Goal: Transaction & Acquisition: Subscribe to service/newsletter

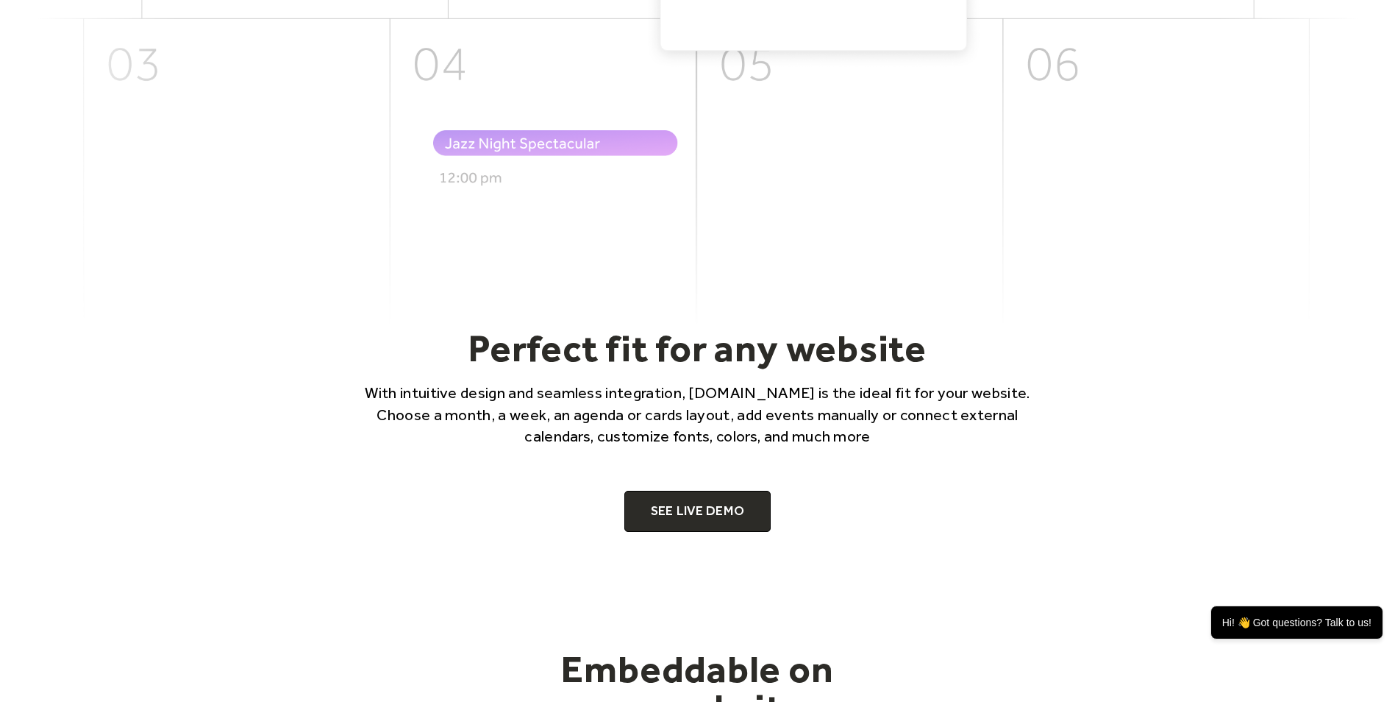
click at [699, 510] on link "SEE LIVE DEMO" at bounding box center [697, 511] width 147 height 41
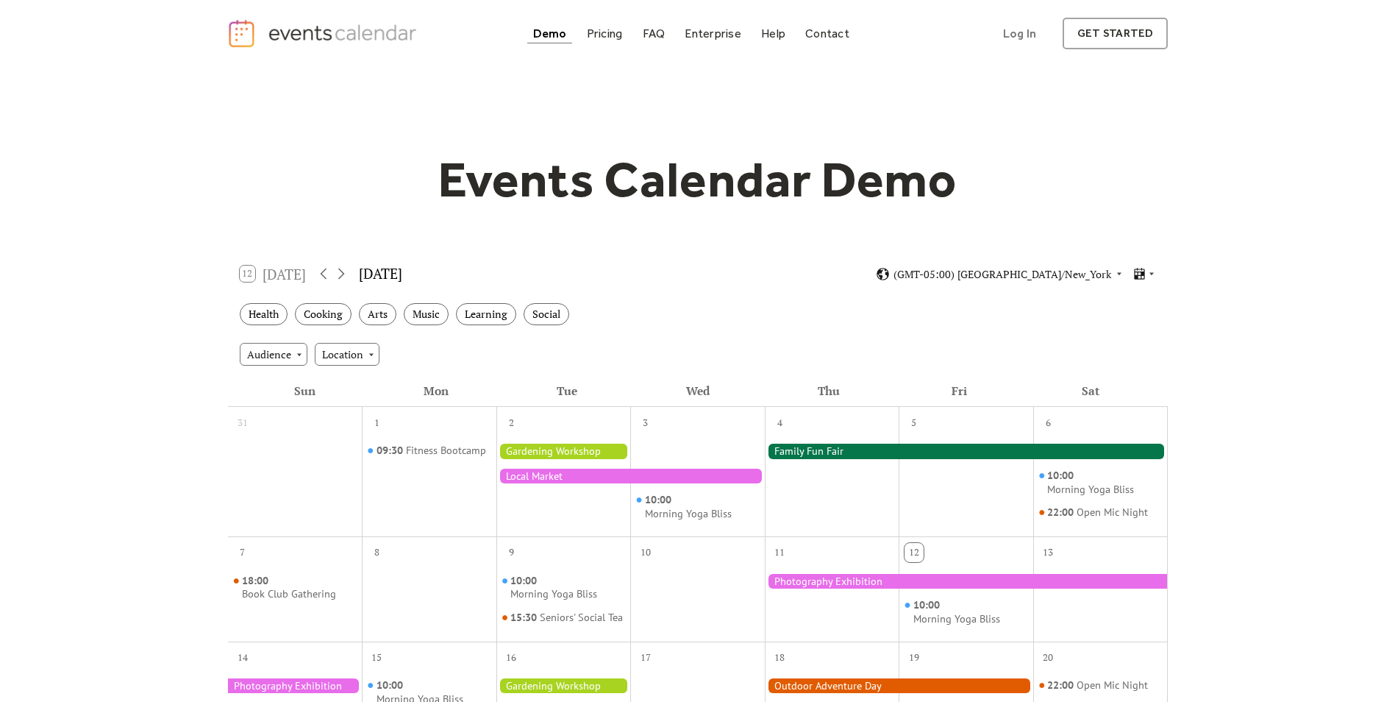
click at [346, 284] on div "12 [DATE] [DATE] (GMT-05:00) [GEOGRAPHIC_DATA]/New_York" at bounding box center [698, 273] width 940 height 39
click at [343, 276] on icon at bounding box center [341, 274] width 18 height 18
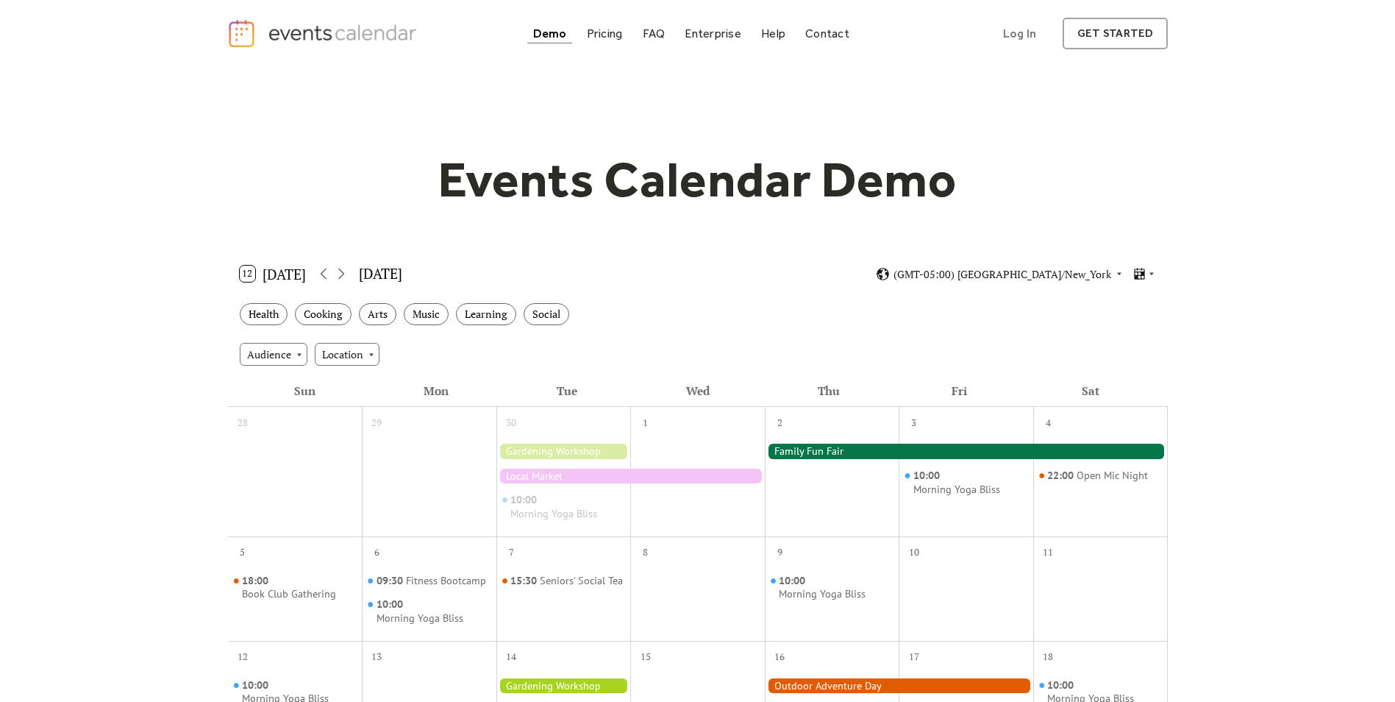
click at [345, 274] on icon at bounding box center [341, 273] width 7 height 11
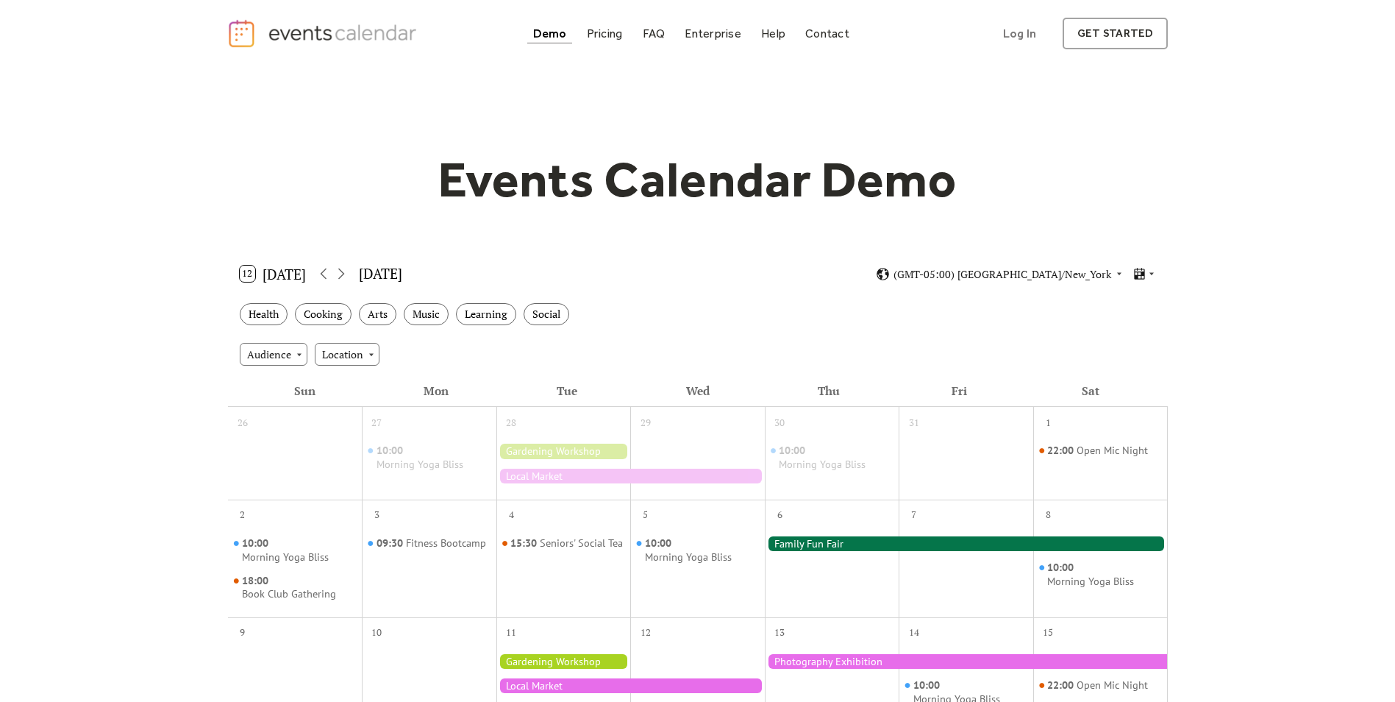
click at [345, 274] on icon at bounding box center [341, 273] width 7 height 11
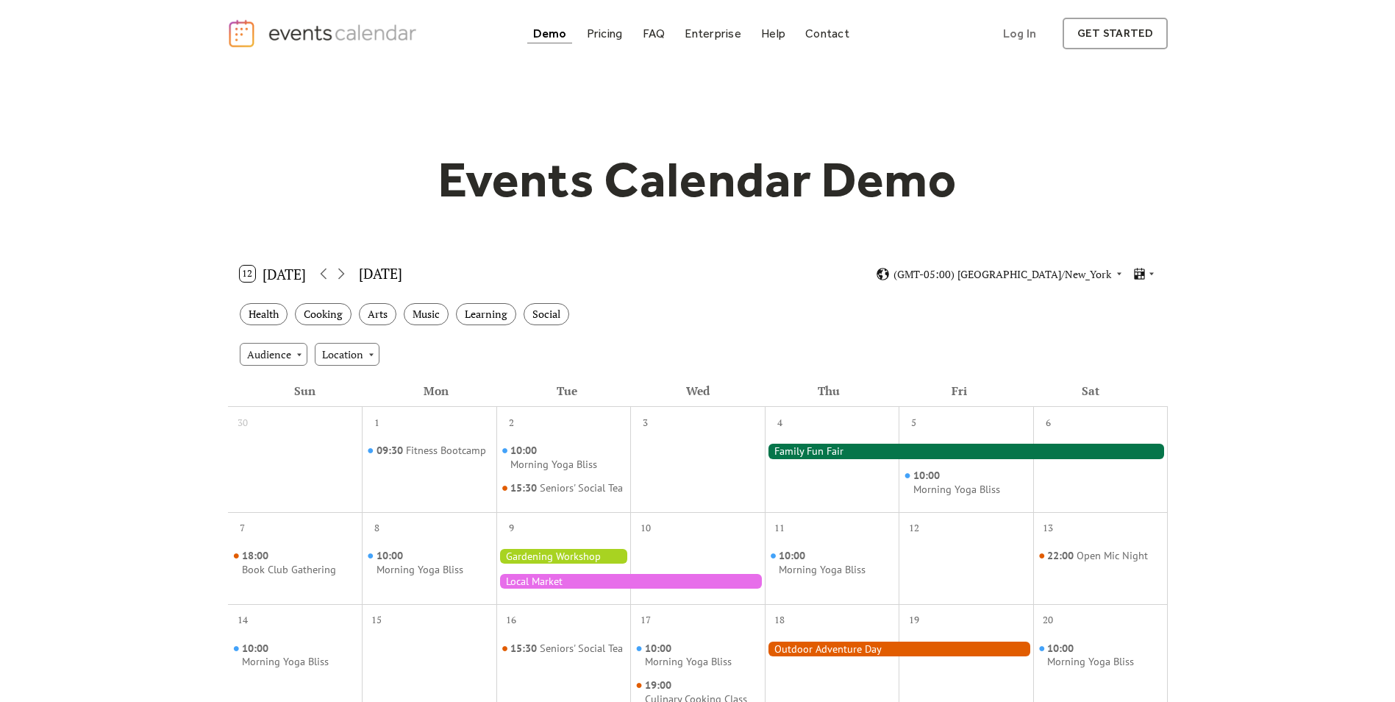
click at [332, 324] on div "Cooking" at bounding box center [323, 314] width 57 height 23
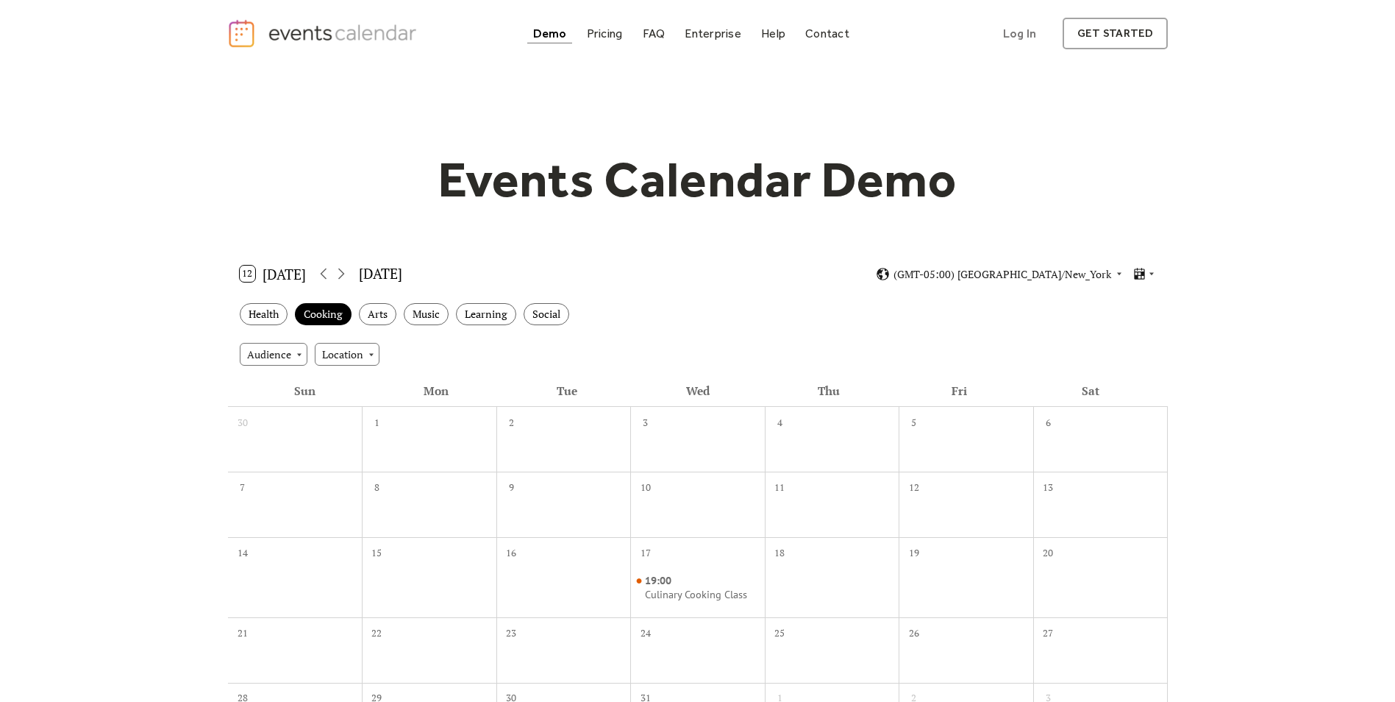
click at [388, 316] on div "Arts" at bounding box center [378, 314] width 38 height 23
click at [488, 315] on div "Learning" at bounding box center [486, 314] width 60 height 23
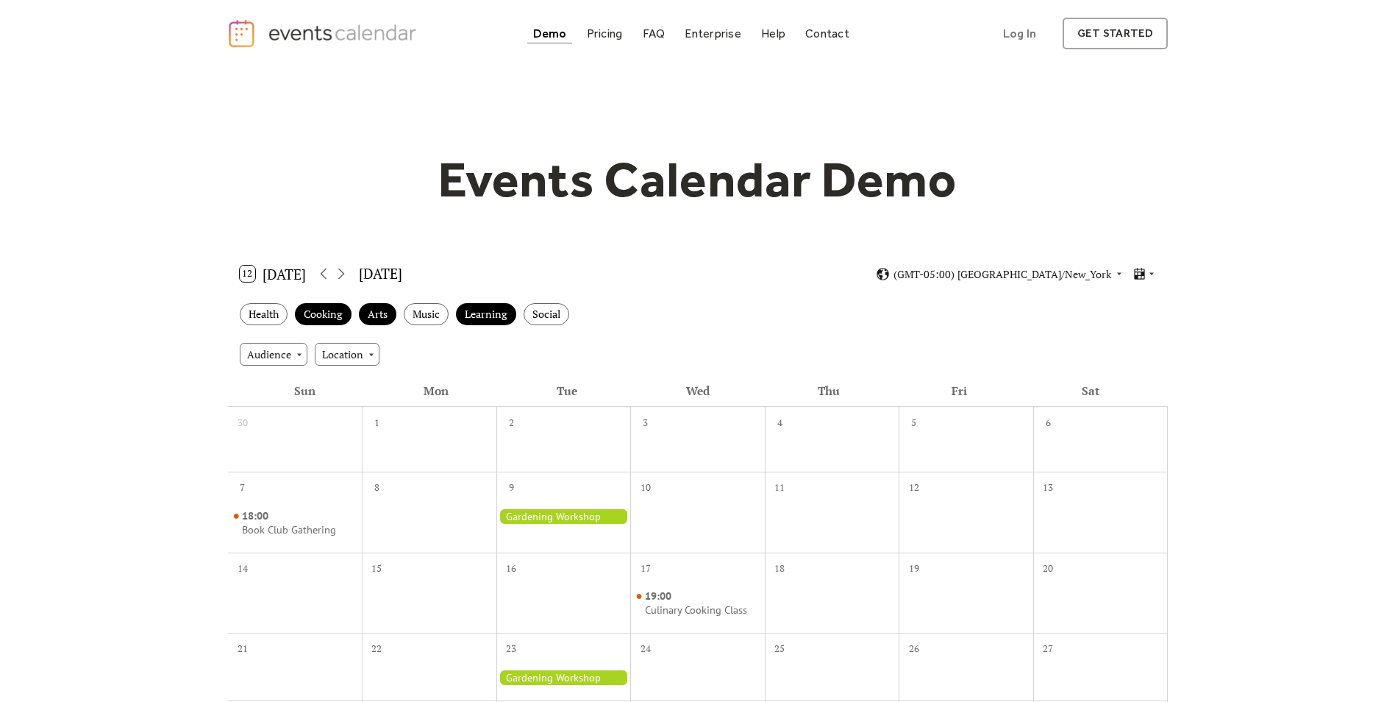
click at [555, 316] on div "Social" at bounding box center [547, 314] width 46 height 23
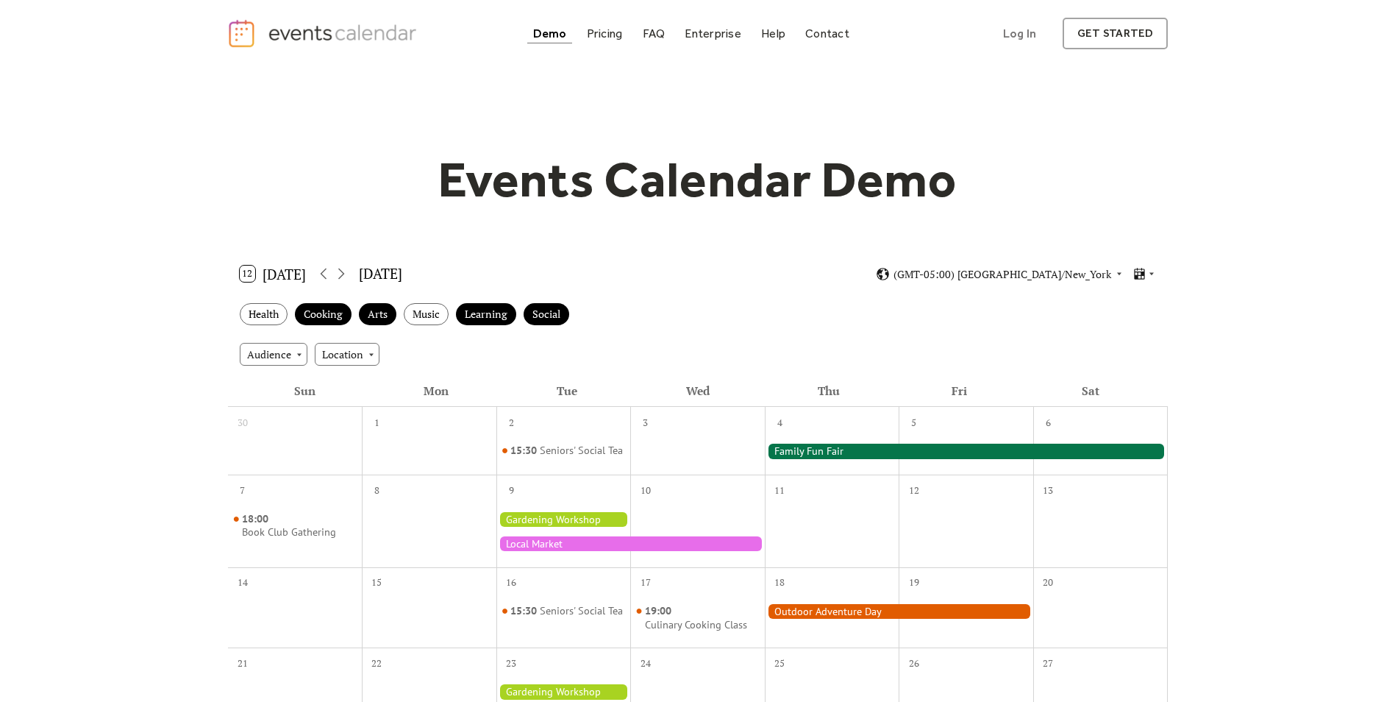
click at [302, 353] on div "Audience" at bounding box center [274, 354] width 68 height 22
click at [276, 355] on div "Audience" at bounding box center [274, 354] width 68 height 22
click at [555, 375] on div "Tue" at bounding box center [567, 391] width 131 height 32
click at [543, 37] on div "Demo" at bounding box center [550, 33] width 34 height 8
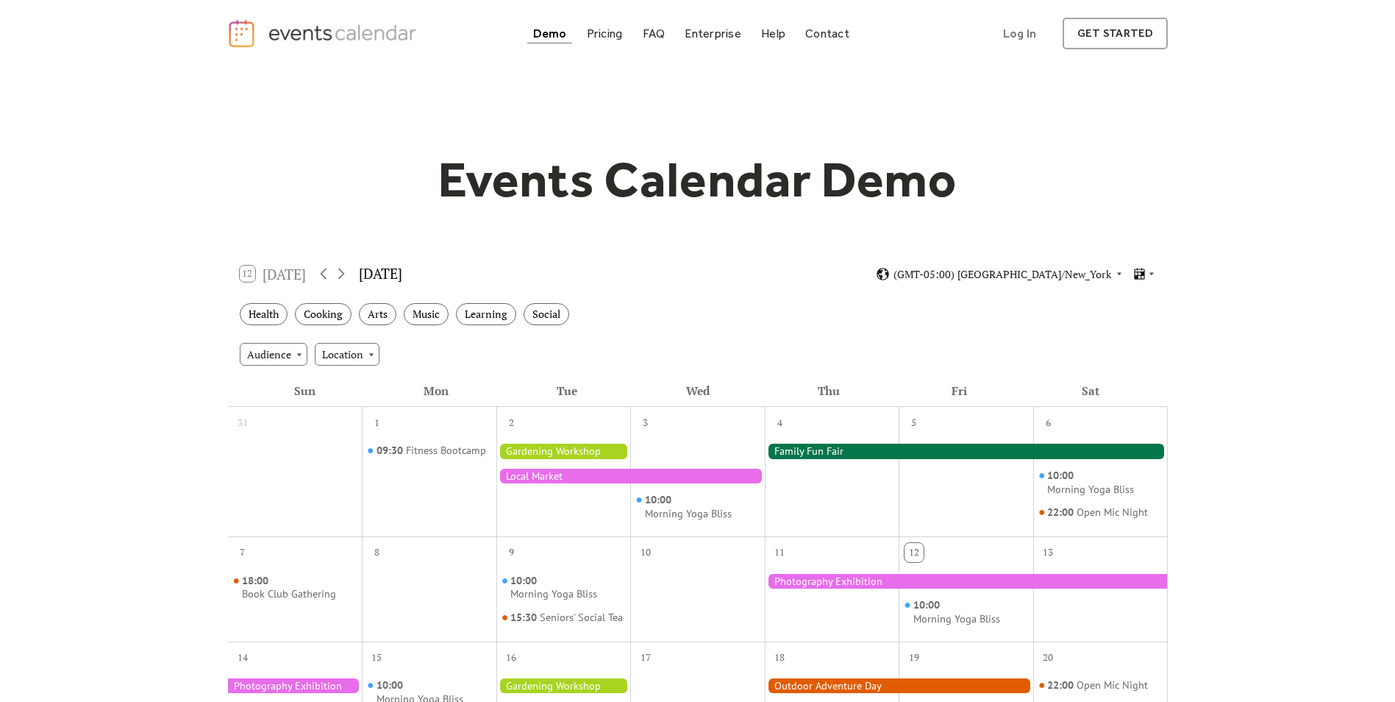
drag, startPoint x: 574, startPoint y: 446, endPoint x: 720, endPoint y: 427, distance: 147.6
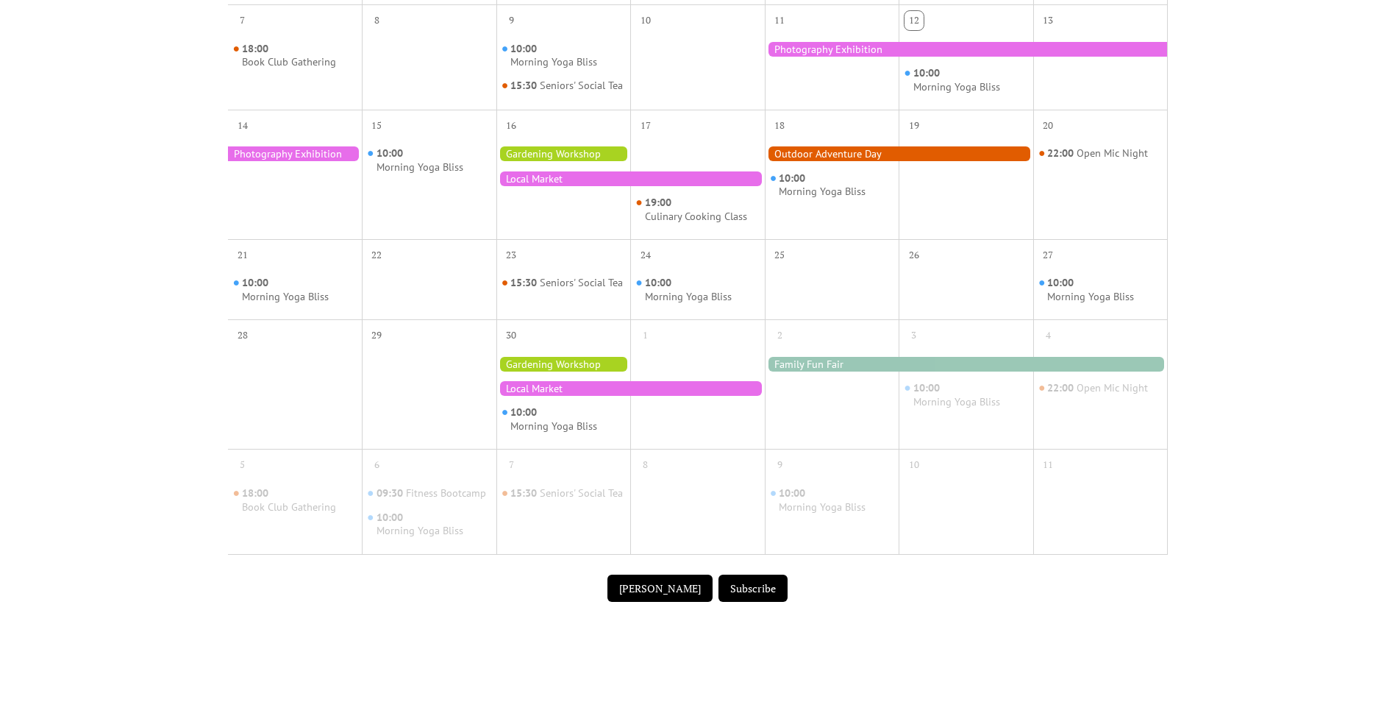
scroll to position [588, 0]
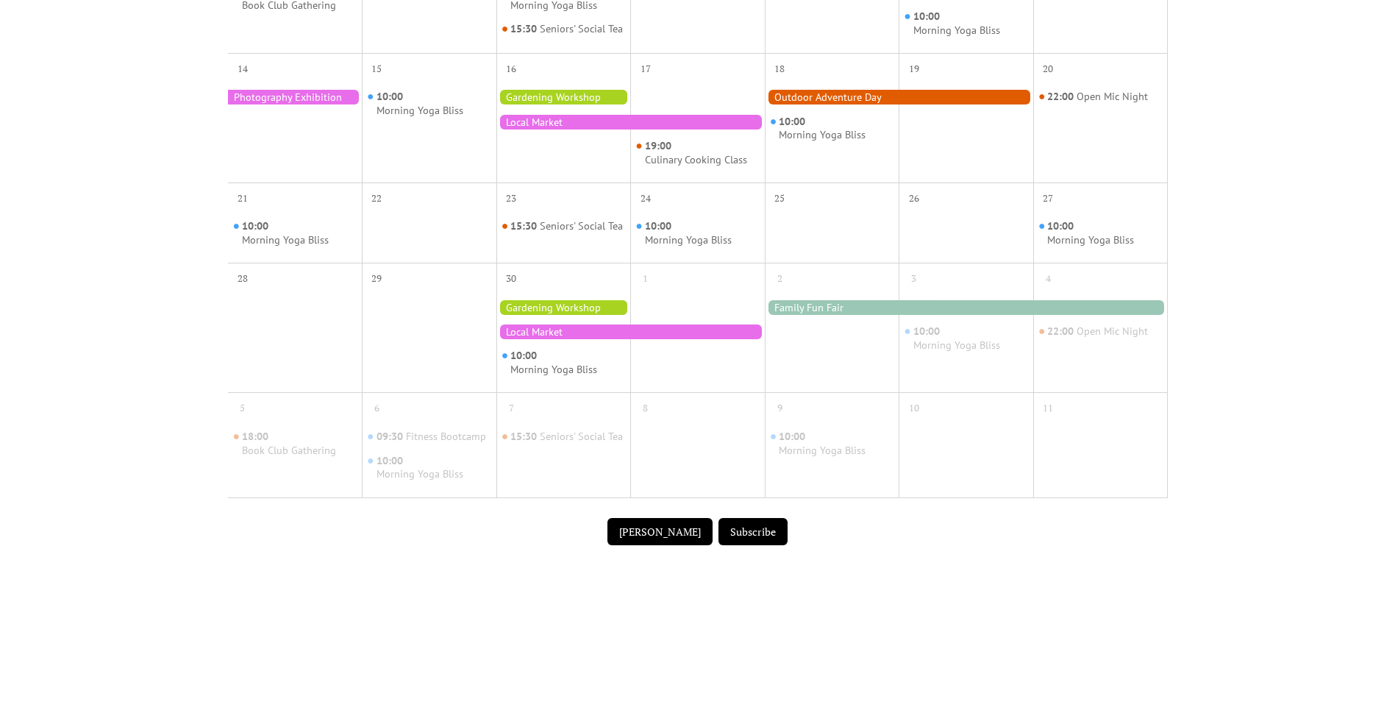
drag, startPoint x: 872, startPoint y: 323, endPoint x: 880, endPoint y: 450, distance: 127.5
click at [881, 452] on div "31 1 09:30 Fitness Bootcamp 2 3 10:00 Morning Yoga Bliss 4 5 6 10:00 Morning Yo…" at bounding box center [698, 163] width 940 height 690
click at [1275, 246] on div "Events Calendar Demo Loading the Events Calendar..." at bounding box center [697, 58] width 1395 height 1158
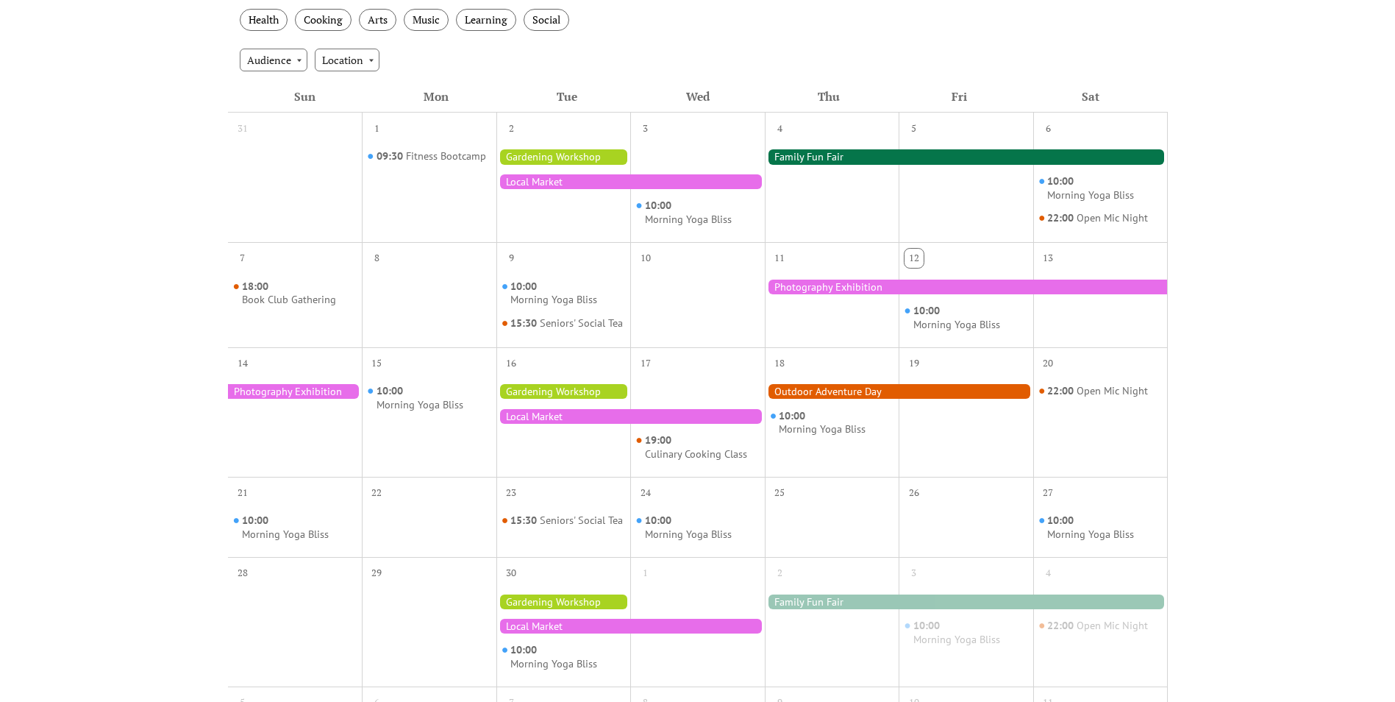
scroll to position [0, 0]
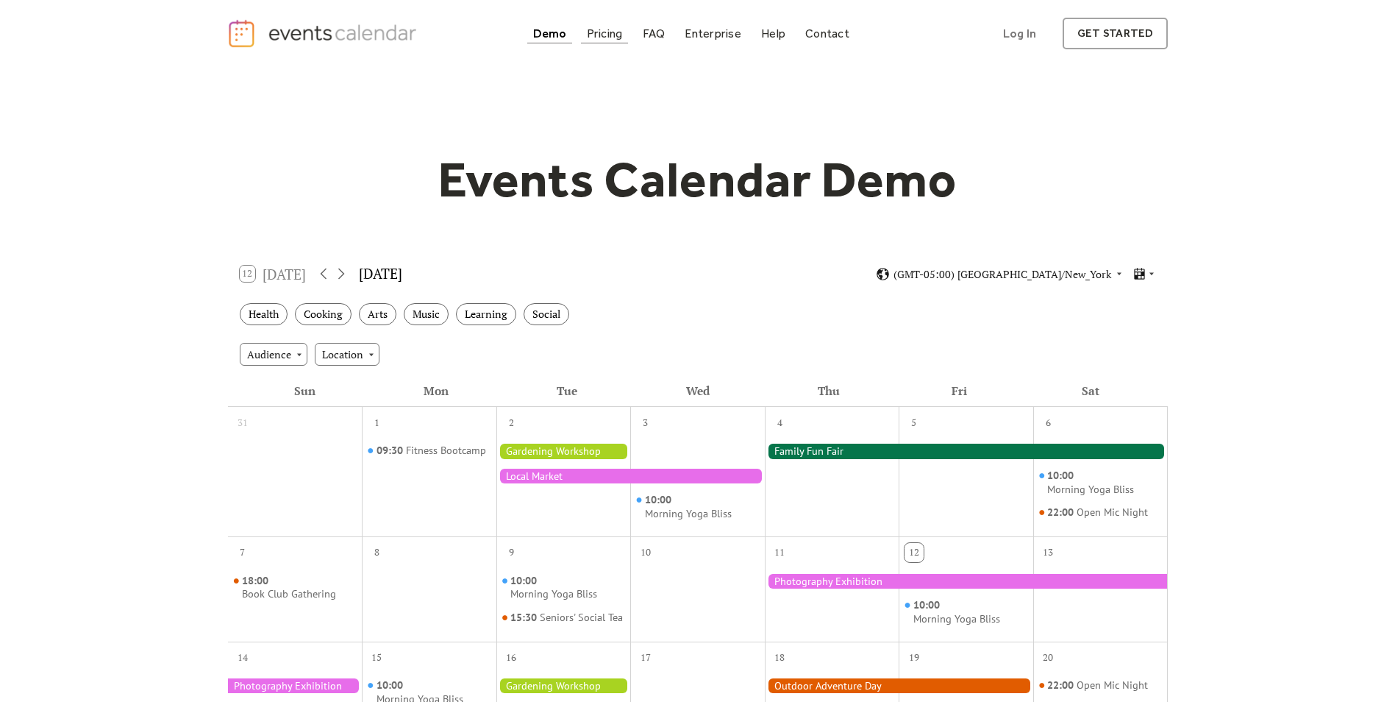
click at [621, 29] on div "Pricing" at bounding box center [605, 33] width 36 height 8
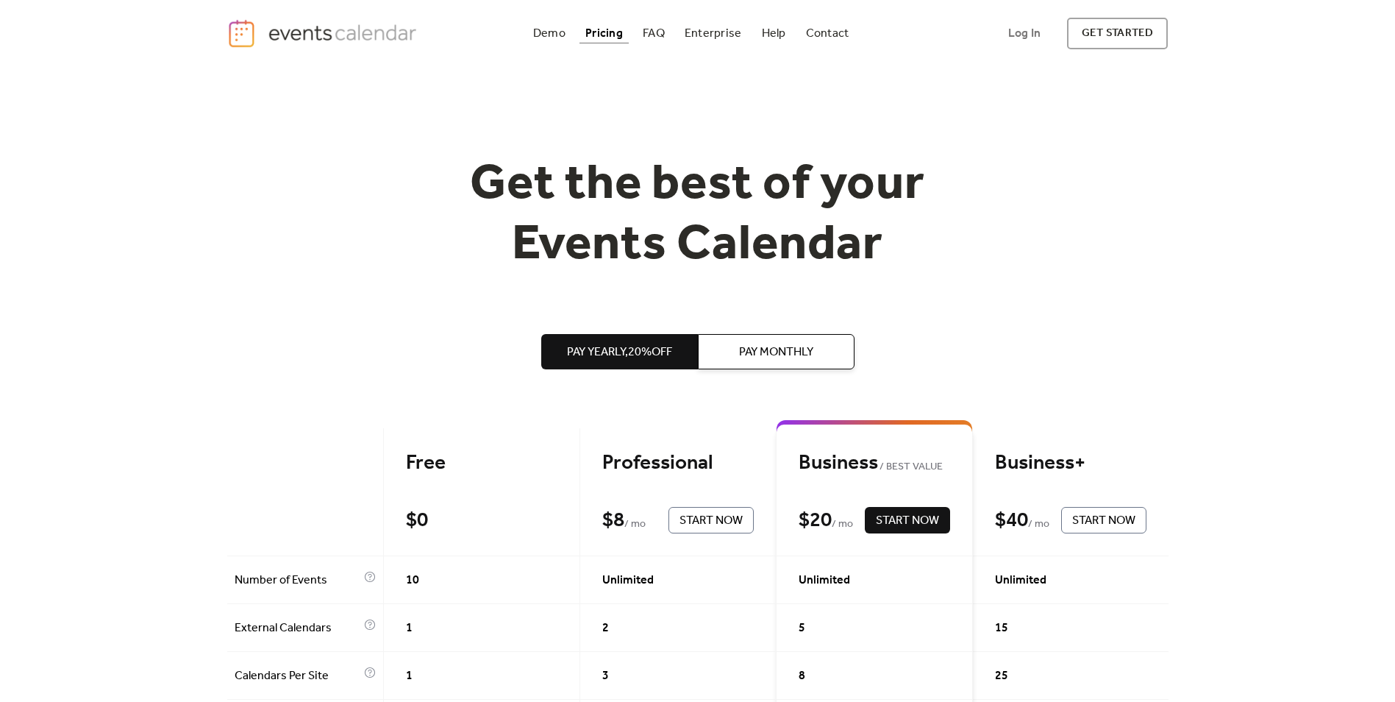
click at [680, 327] on div "Pay Yearly, 20% off Pay Monthly" at bounding box center [697, 351] width 313 height 153
click at [770, 352] on span "Pay Monthly" at bounding box center [776, 352] width 74 height 18
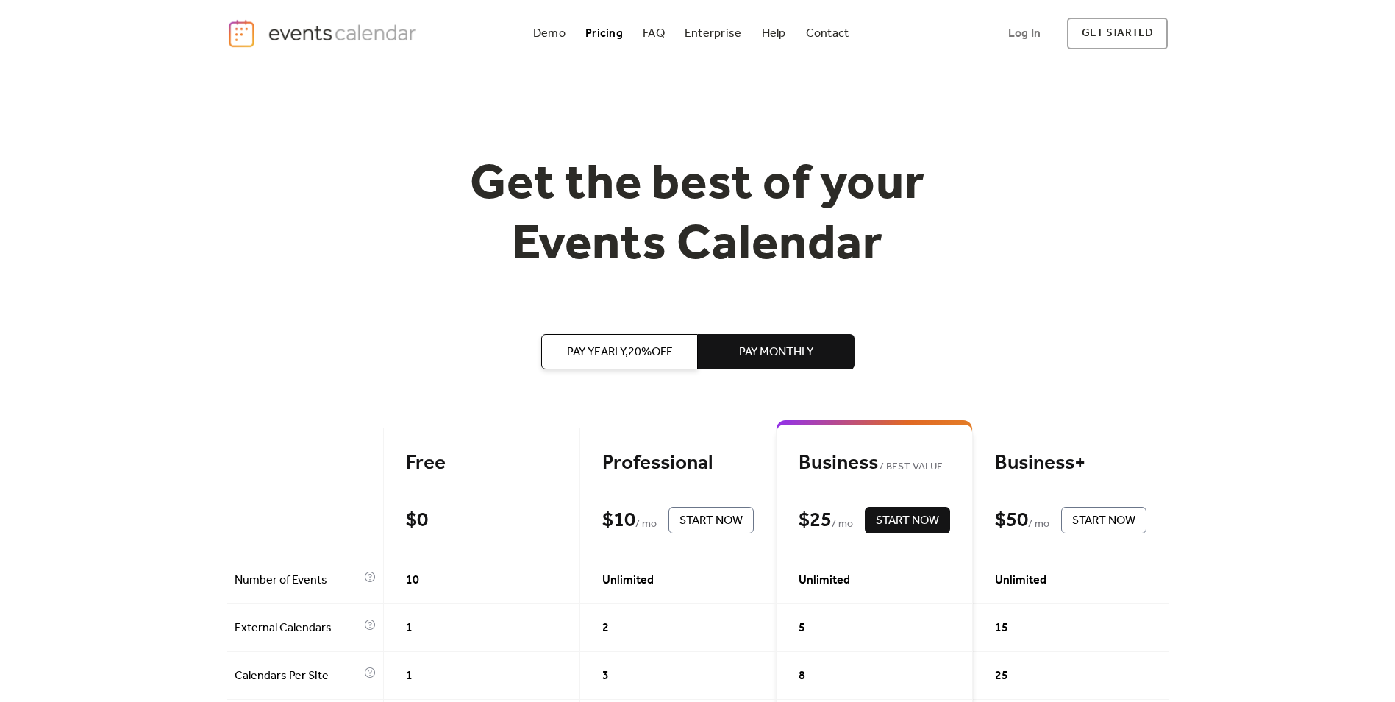
click at [588, 351] on span "Pay Yearly, 20% off" at bounding box center [619, 352] width 105 height 18
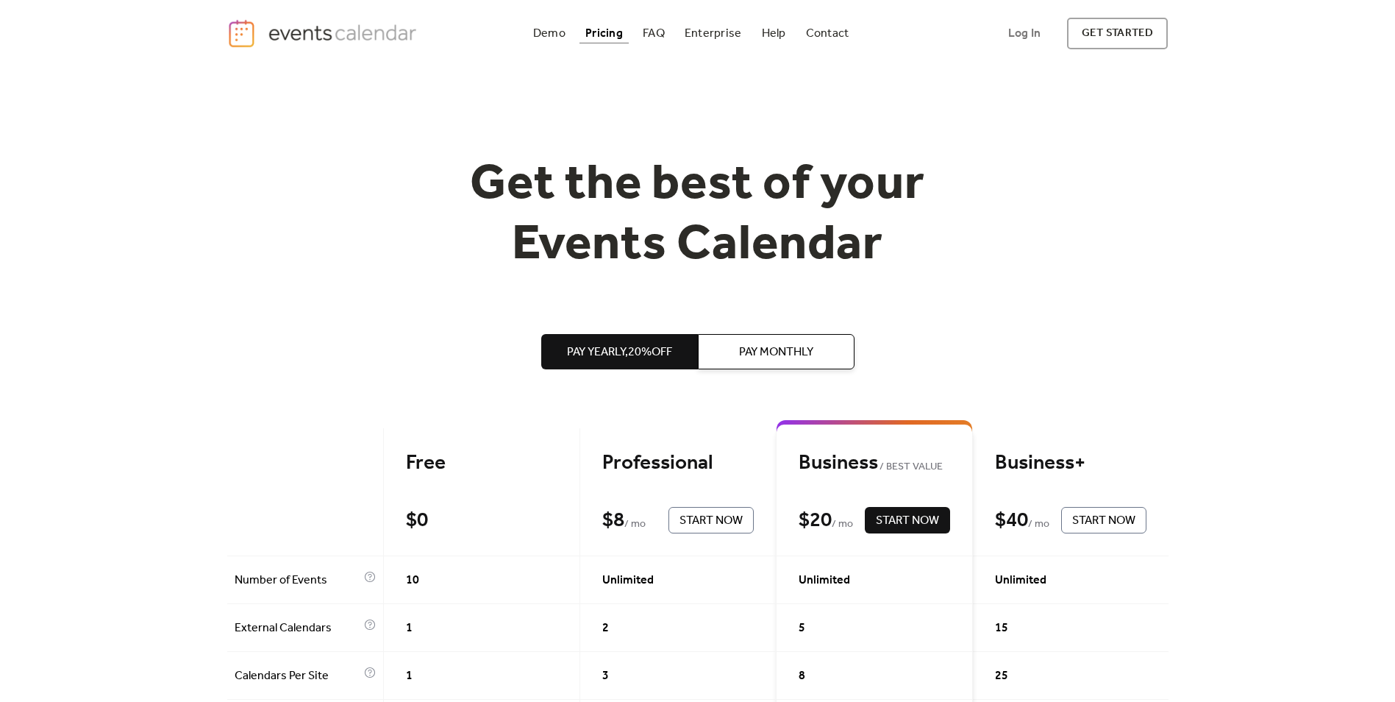
click at [813, 352] on span "Pay Monthly" at bounding box center [776, 352] width 74 height 18
